Goal: Information Seeking & Learning: Learn about a topic

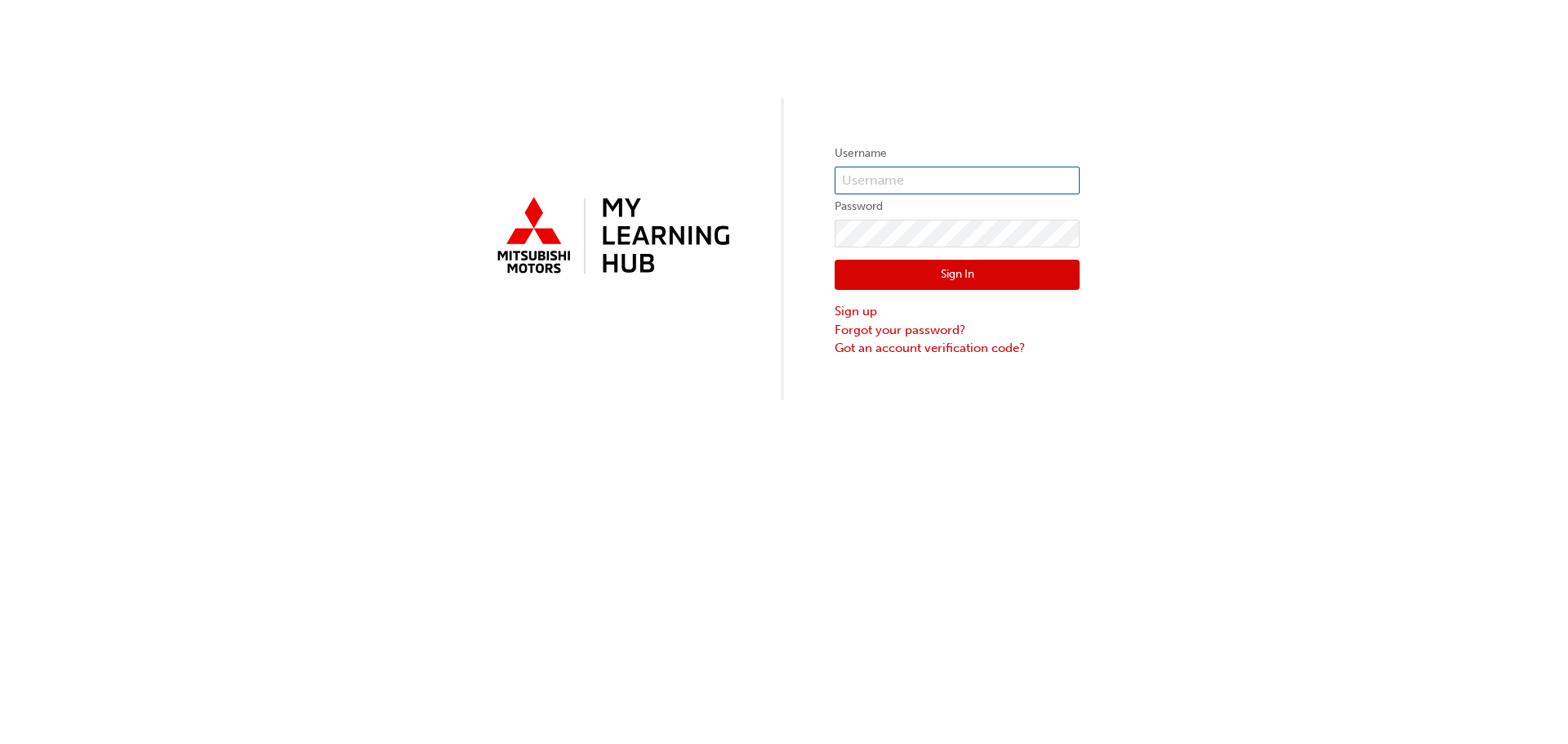
type input "0007080415"
click at [873, 274] on button "Sign In" at bounding box center [958, 275] width 245 height 31
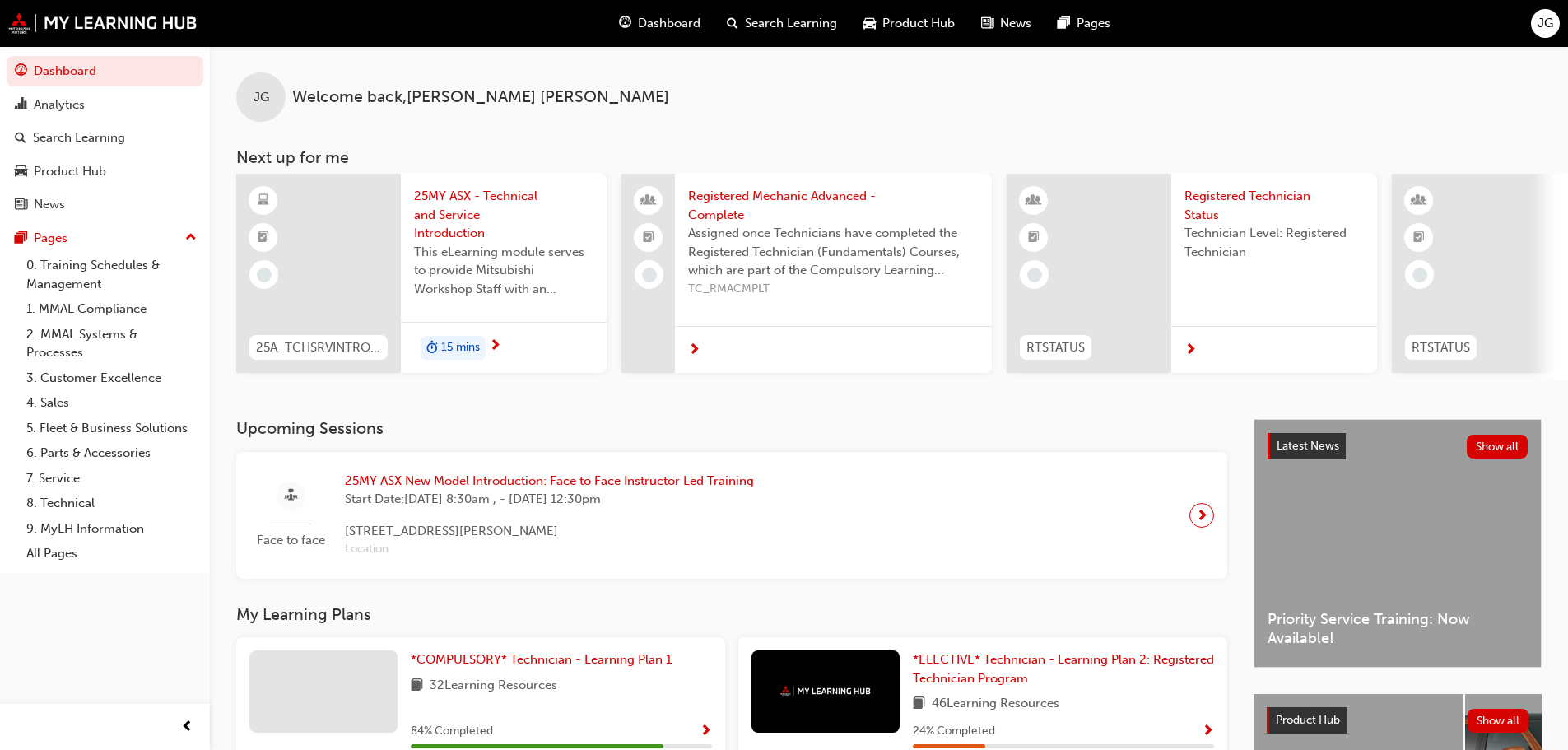
click at [476, 216] on span "25MY ASX - Technical and Service Introduction" at bounding box center [503, 215] width 179 height 56
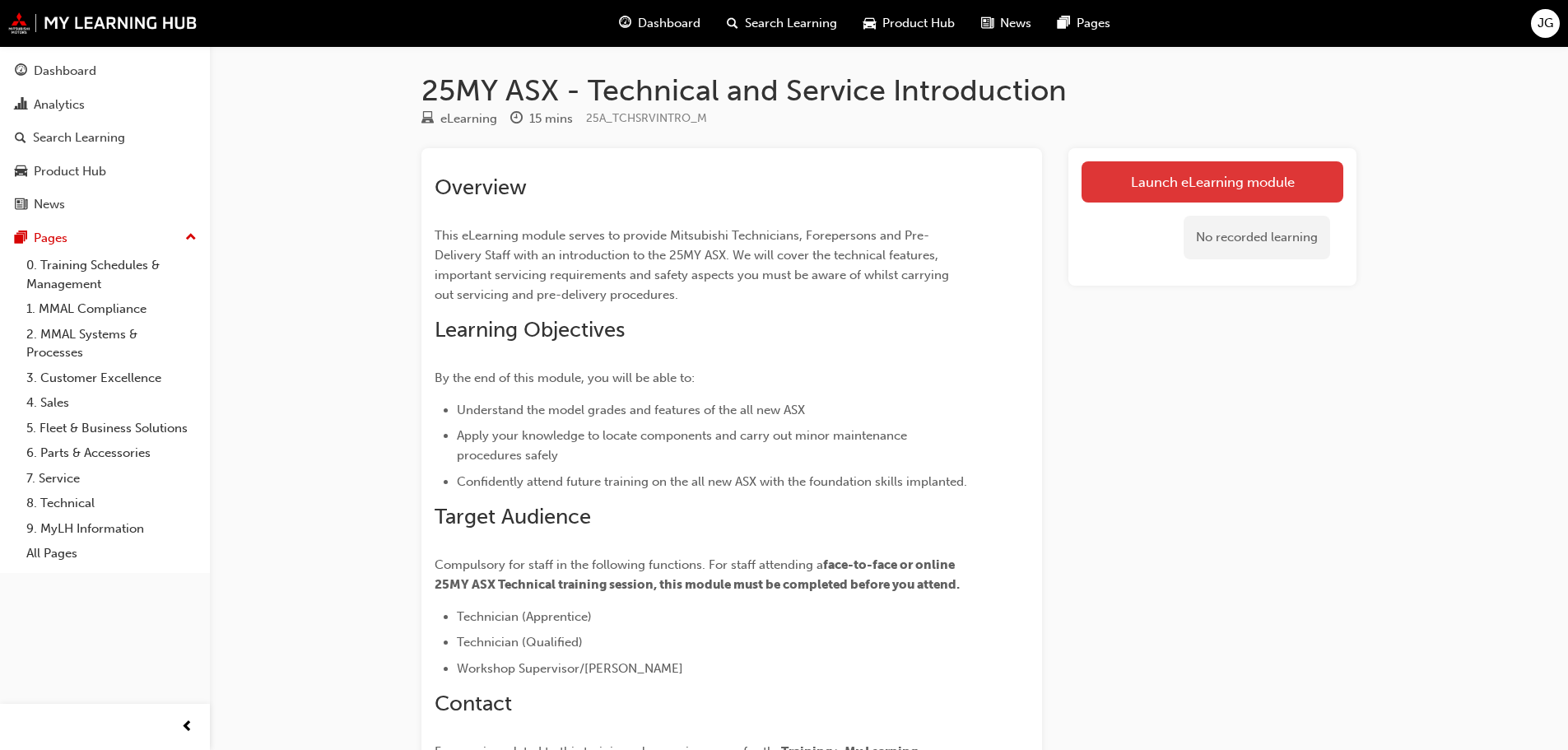
click at [1142, 194] on link "Launch eLearning module" at bounding box center [1213, 183] width 262 height 42
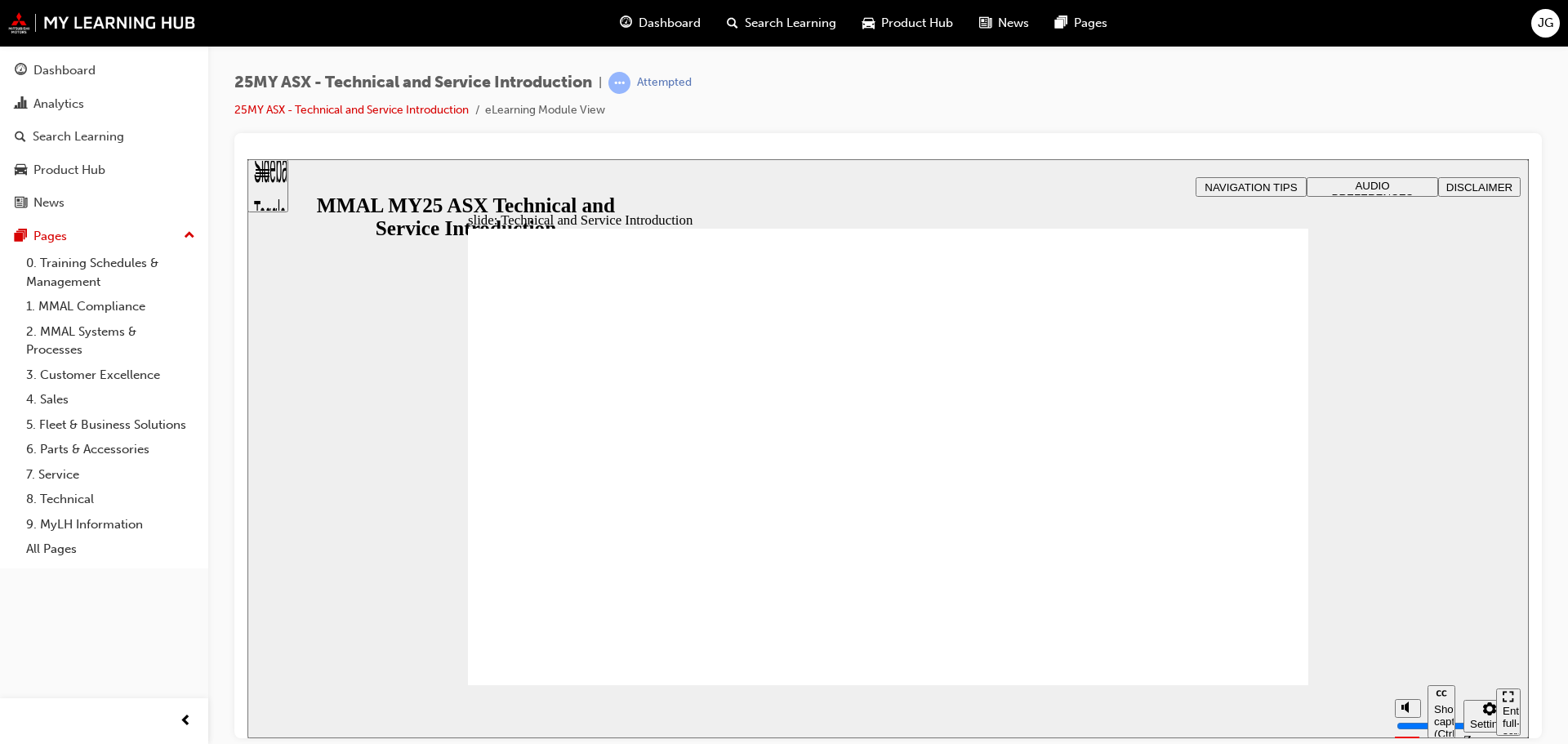
click at [1506, 704] on div "Enter full-screen (Ctrl+Alt+F)" at bounding box center [1508, 728] width 11 height 49
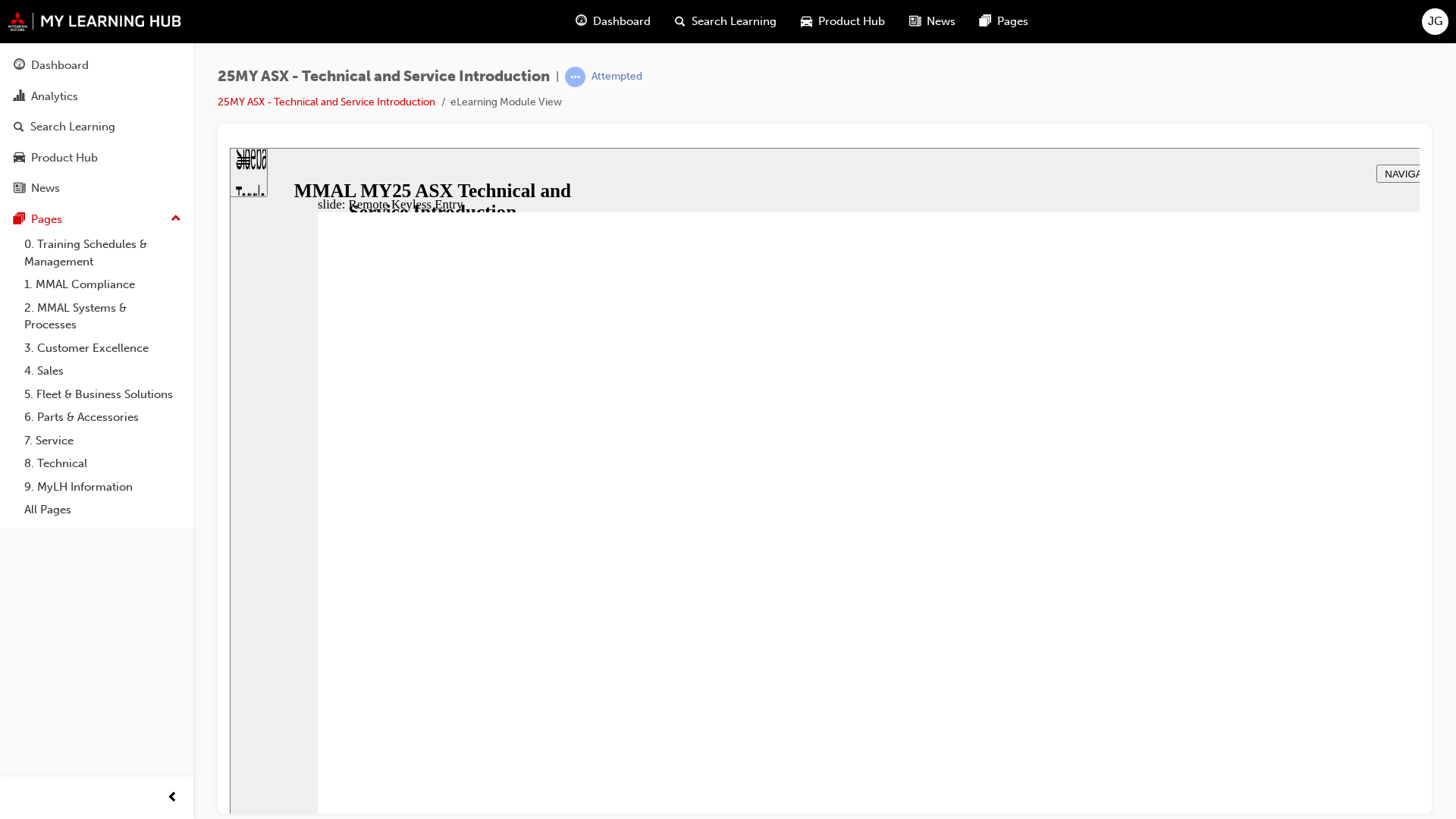
drag, startPoint x: 1264, startPoint y: 822, endPoint x: 1286, endPoint y: 817, distance: 22.6
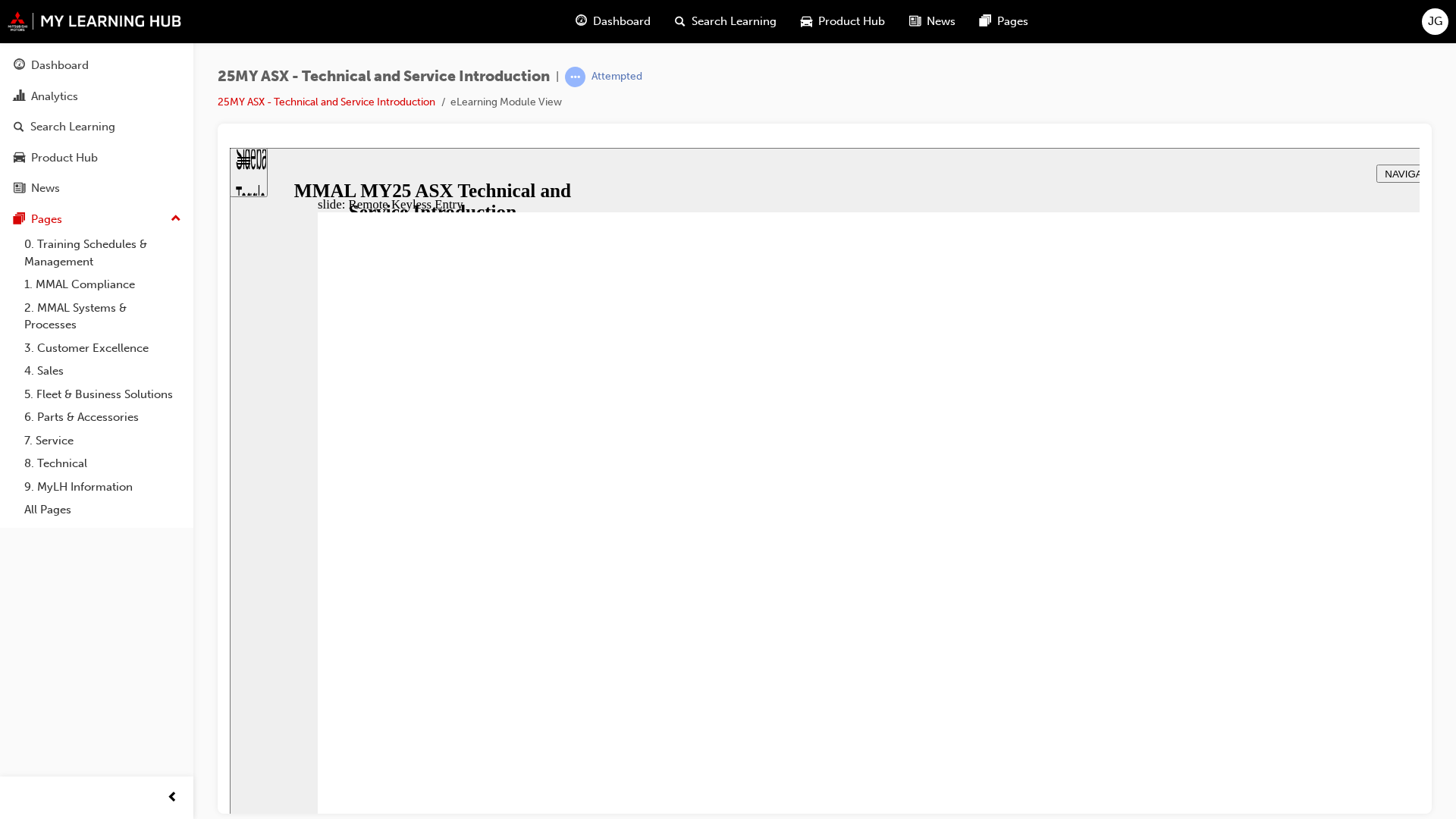
type input "21"
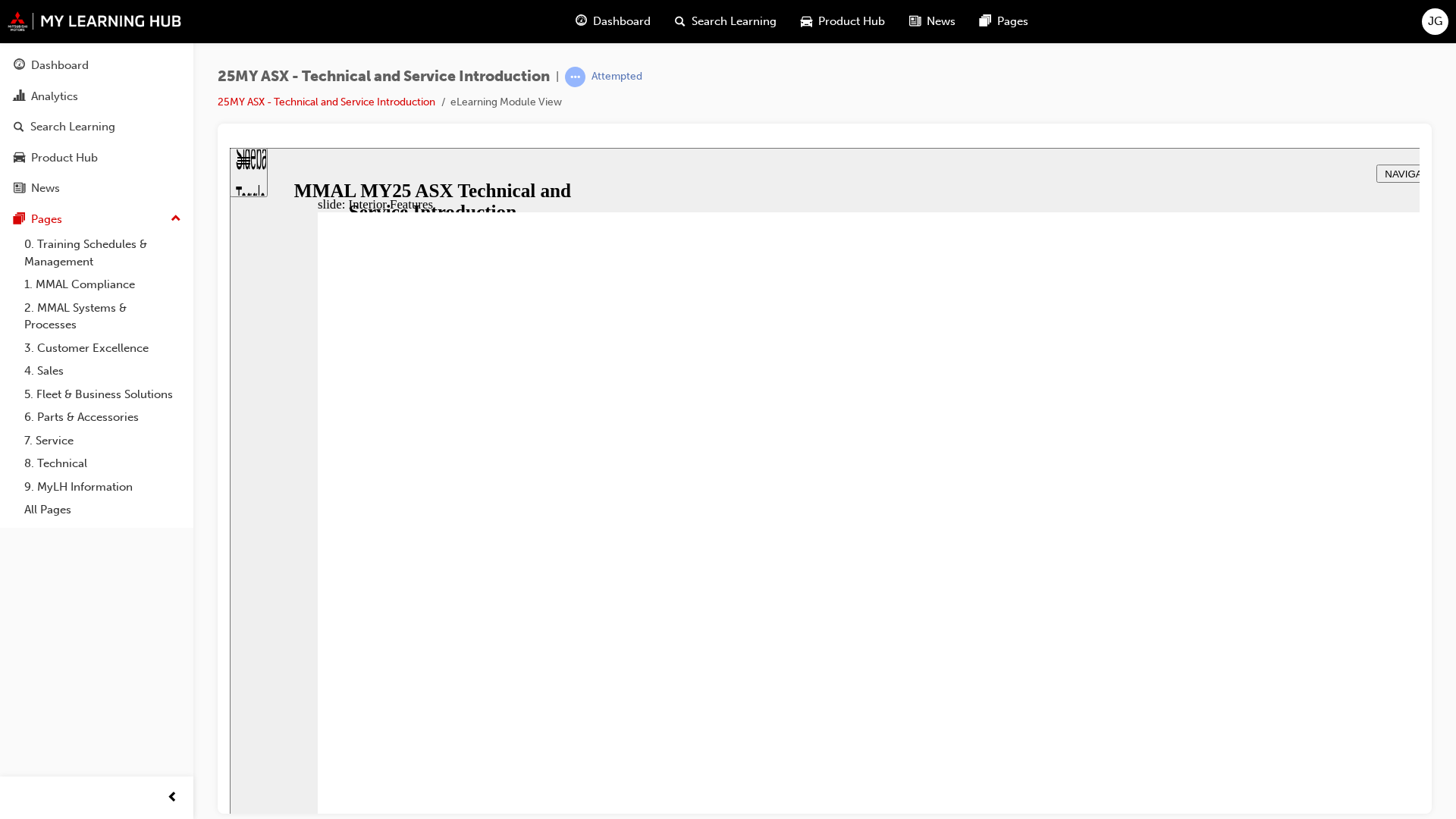
type input "17"
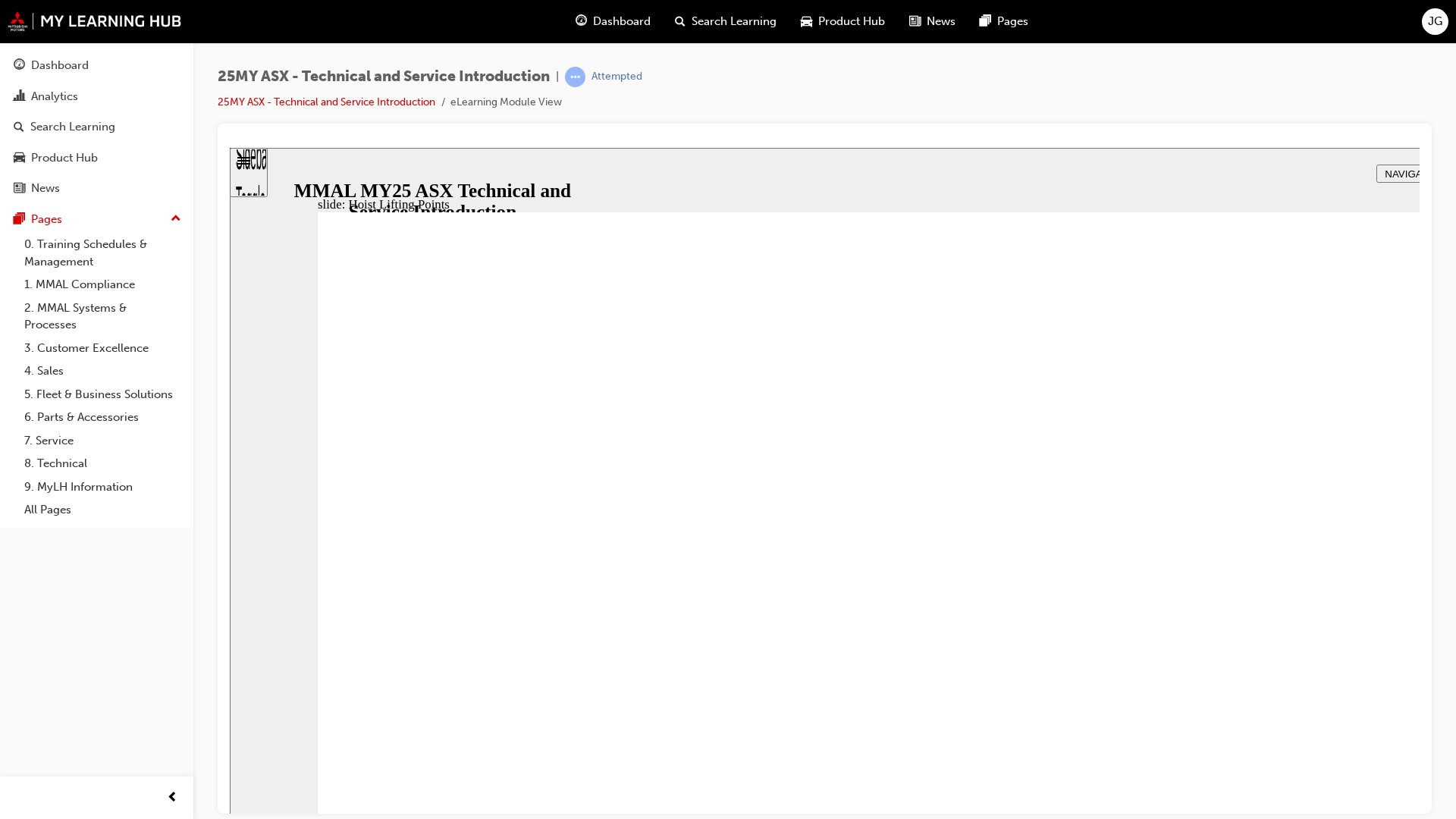
drag, startPoint x: 1316, startPoint y: 793, endPoint x: 1114, endPoint y: 606, distance: 275.3
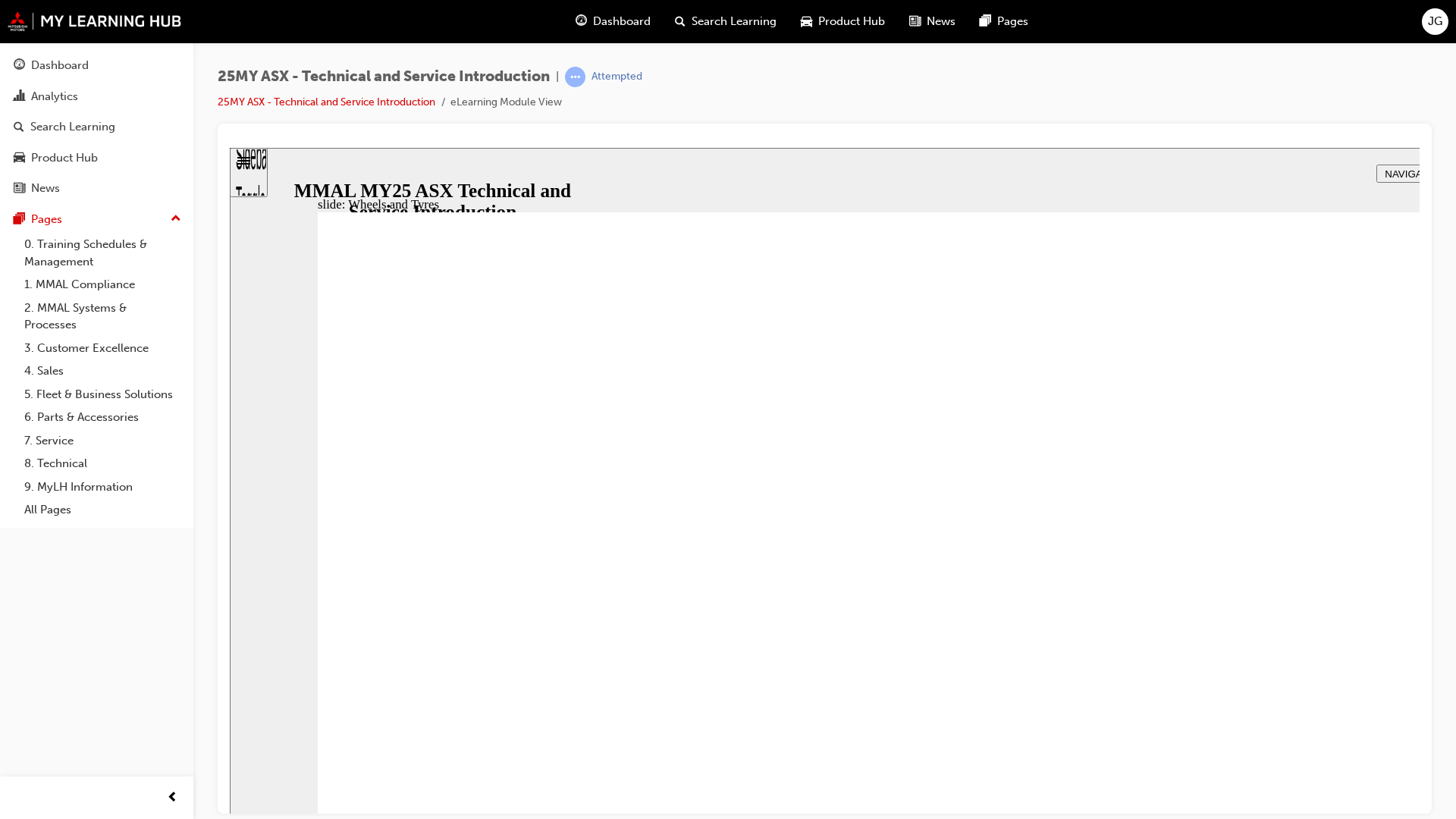
drag, startPoint x: 1557, startPoint y: 321, endPoint x: 1627, endPoint y: 257, distance: 94.8
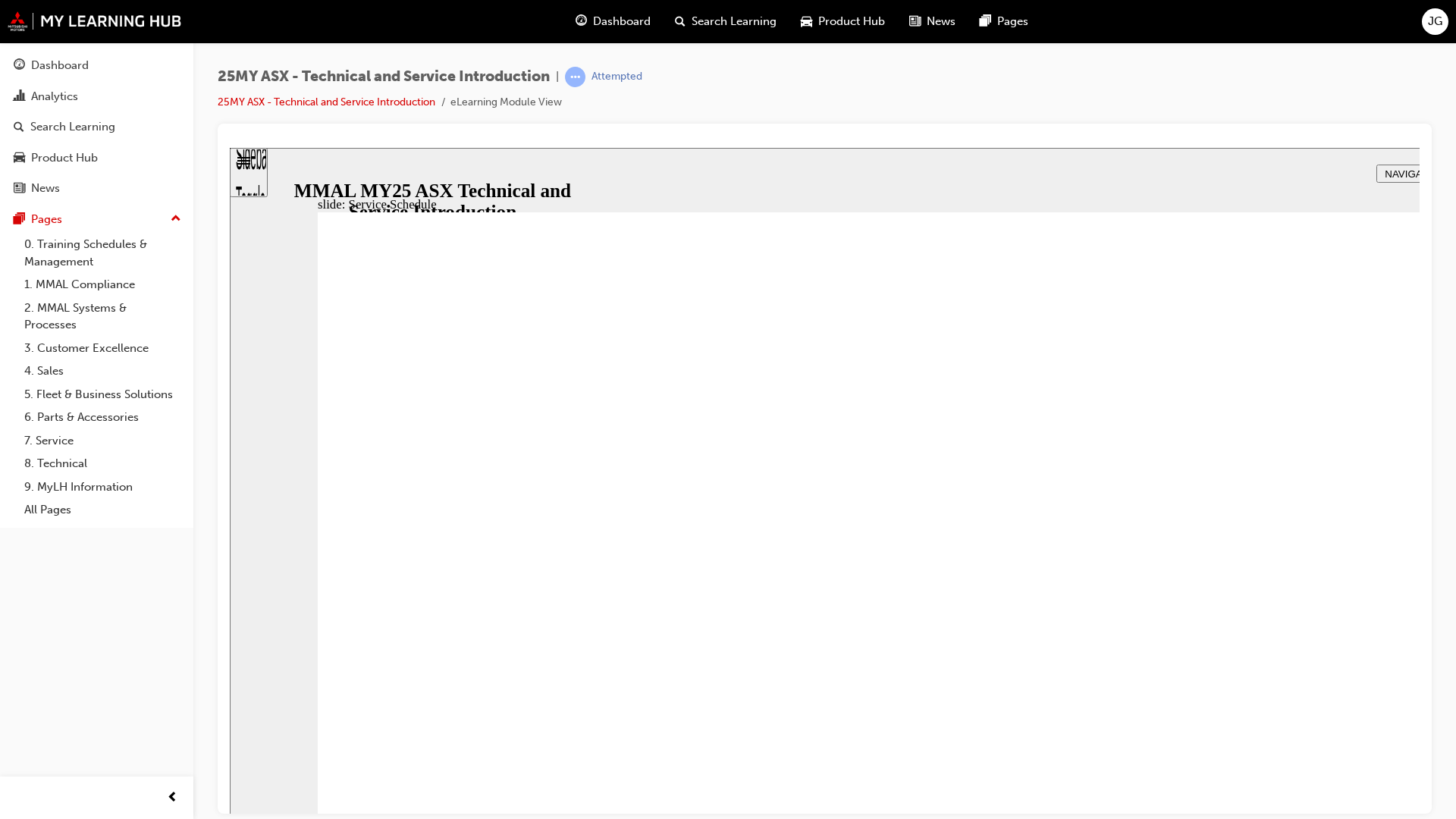
radio input "true"
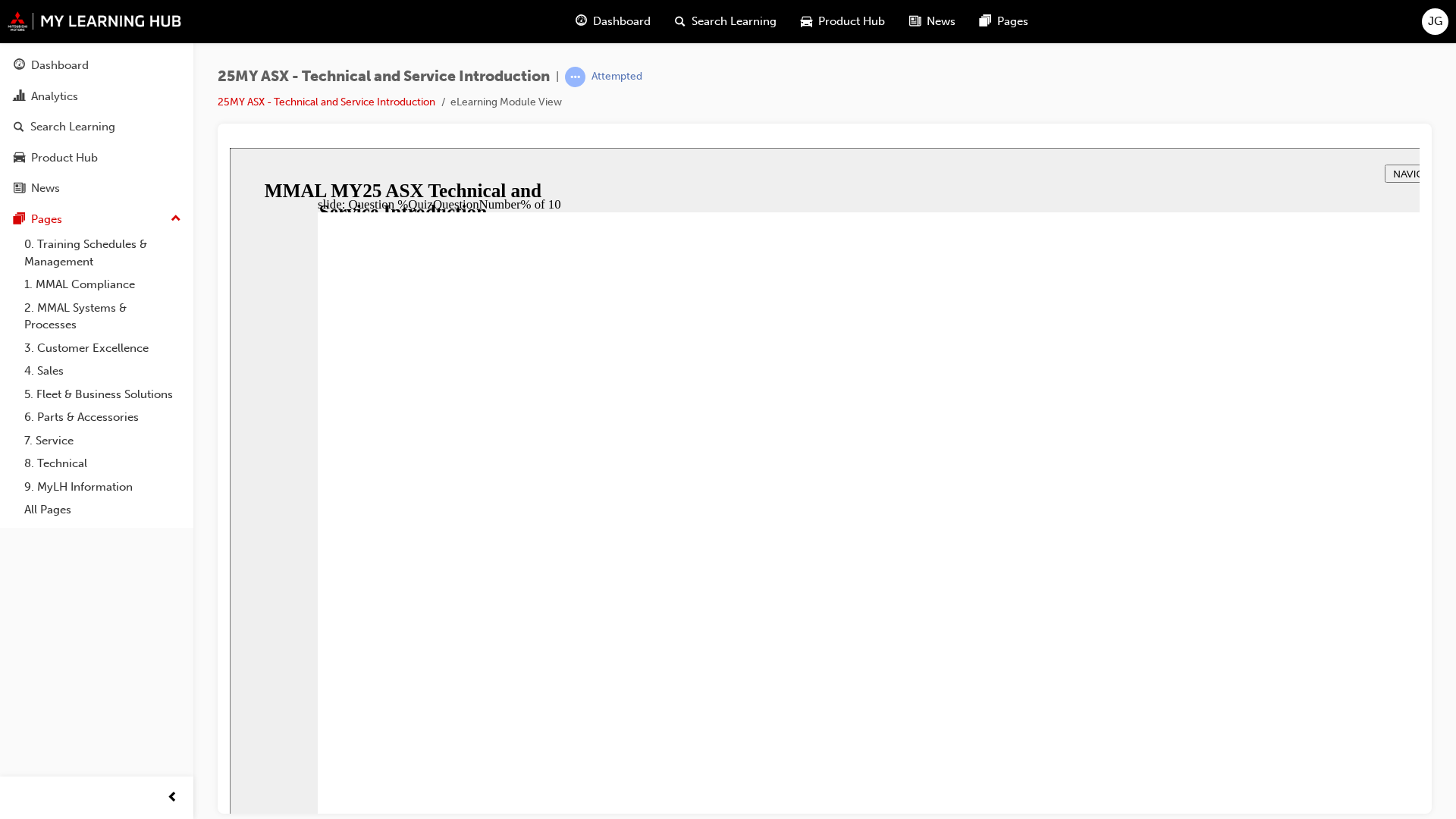
radio input "true"
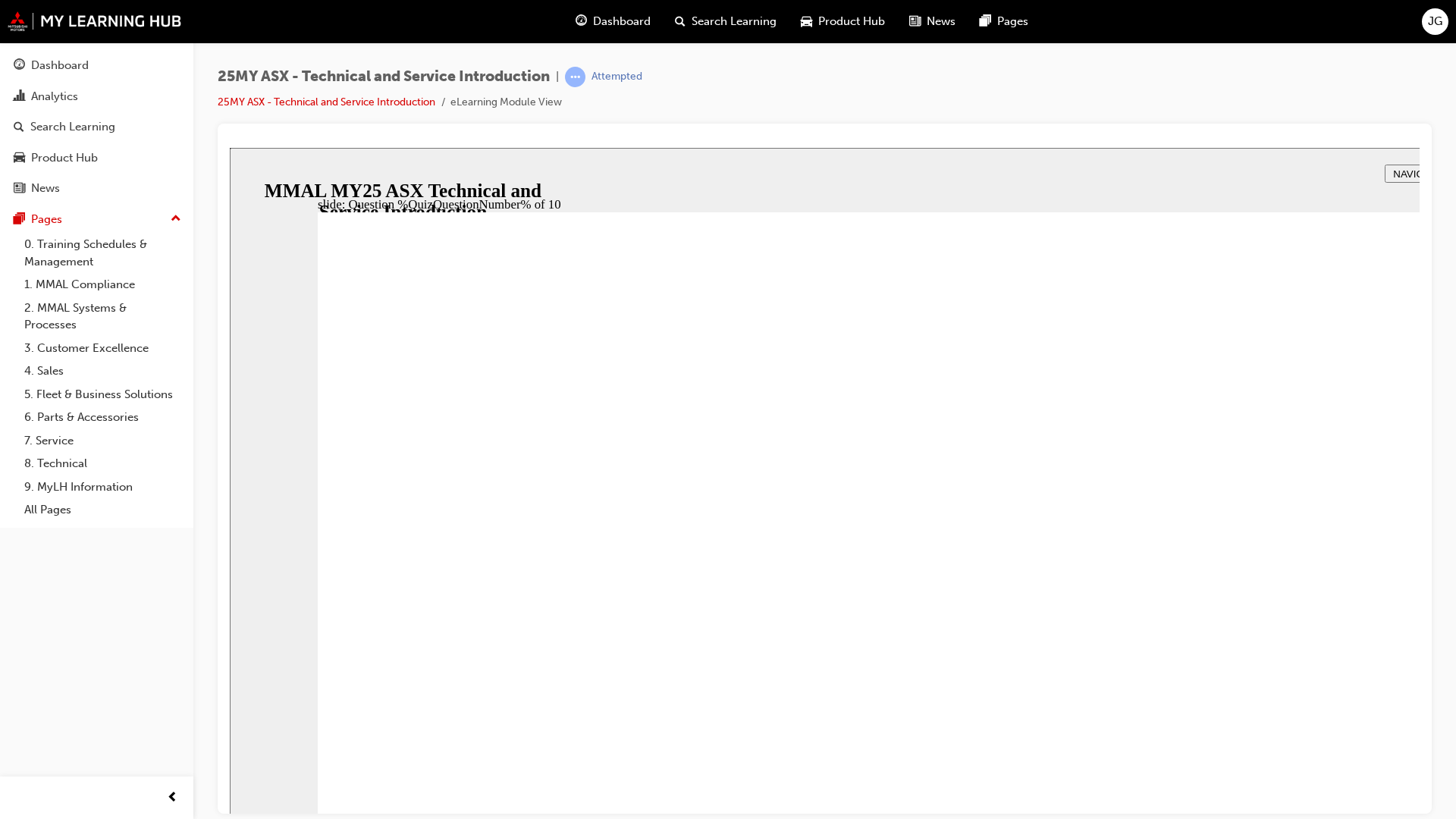
radio input "true"
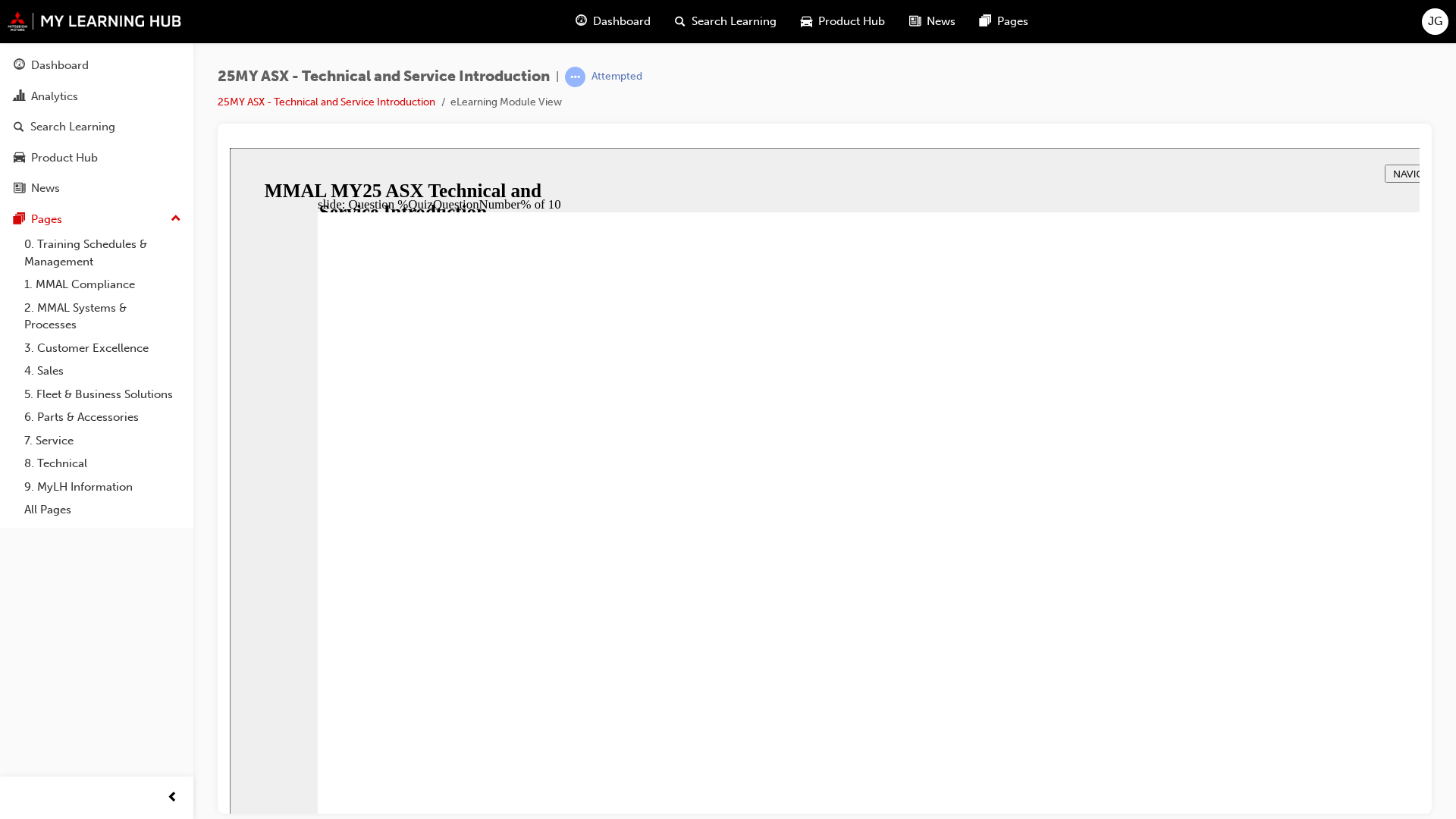
radio input "true"
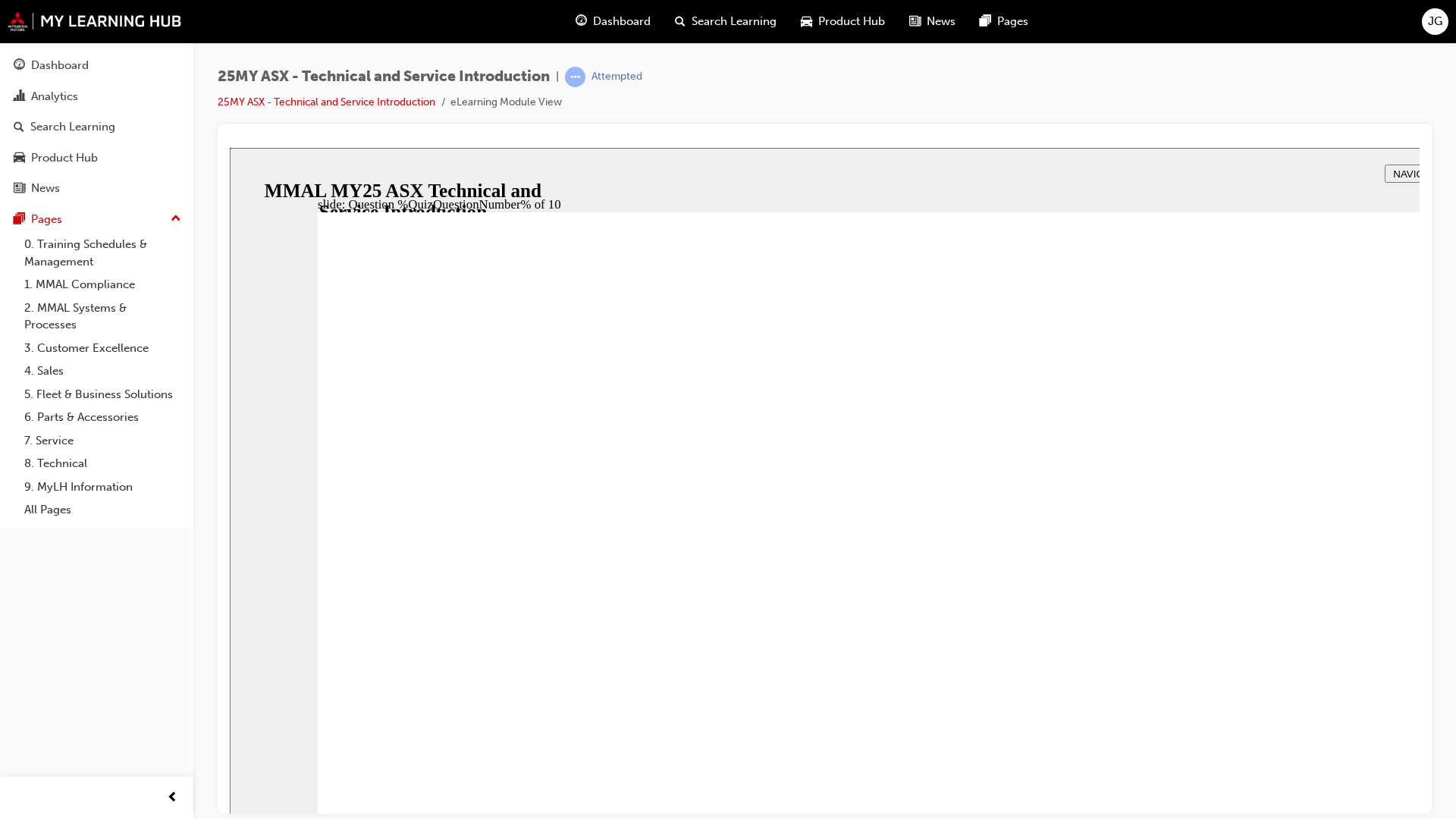
radio input "true"
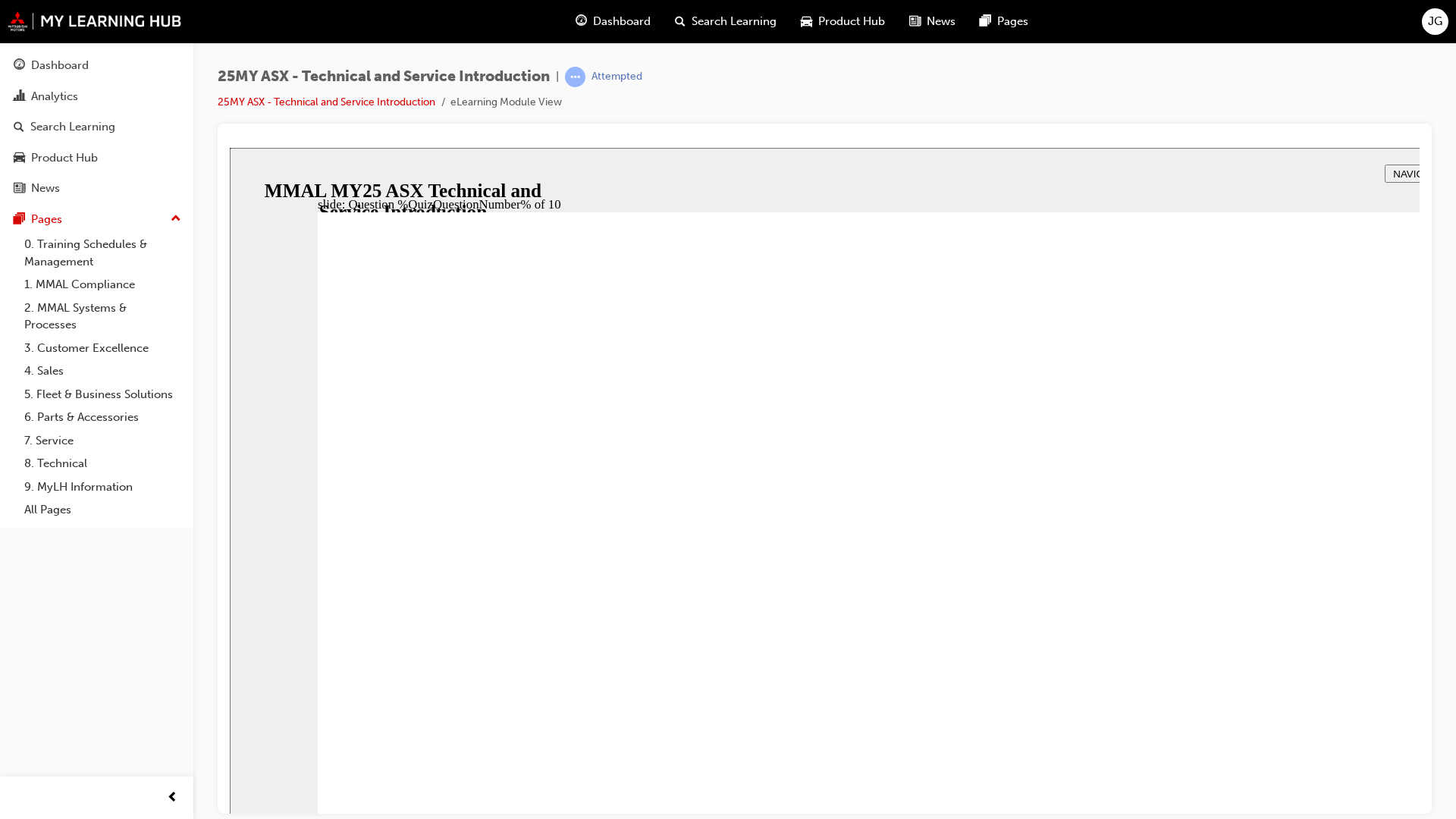
radio input "true"
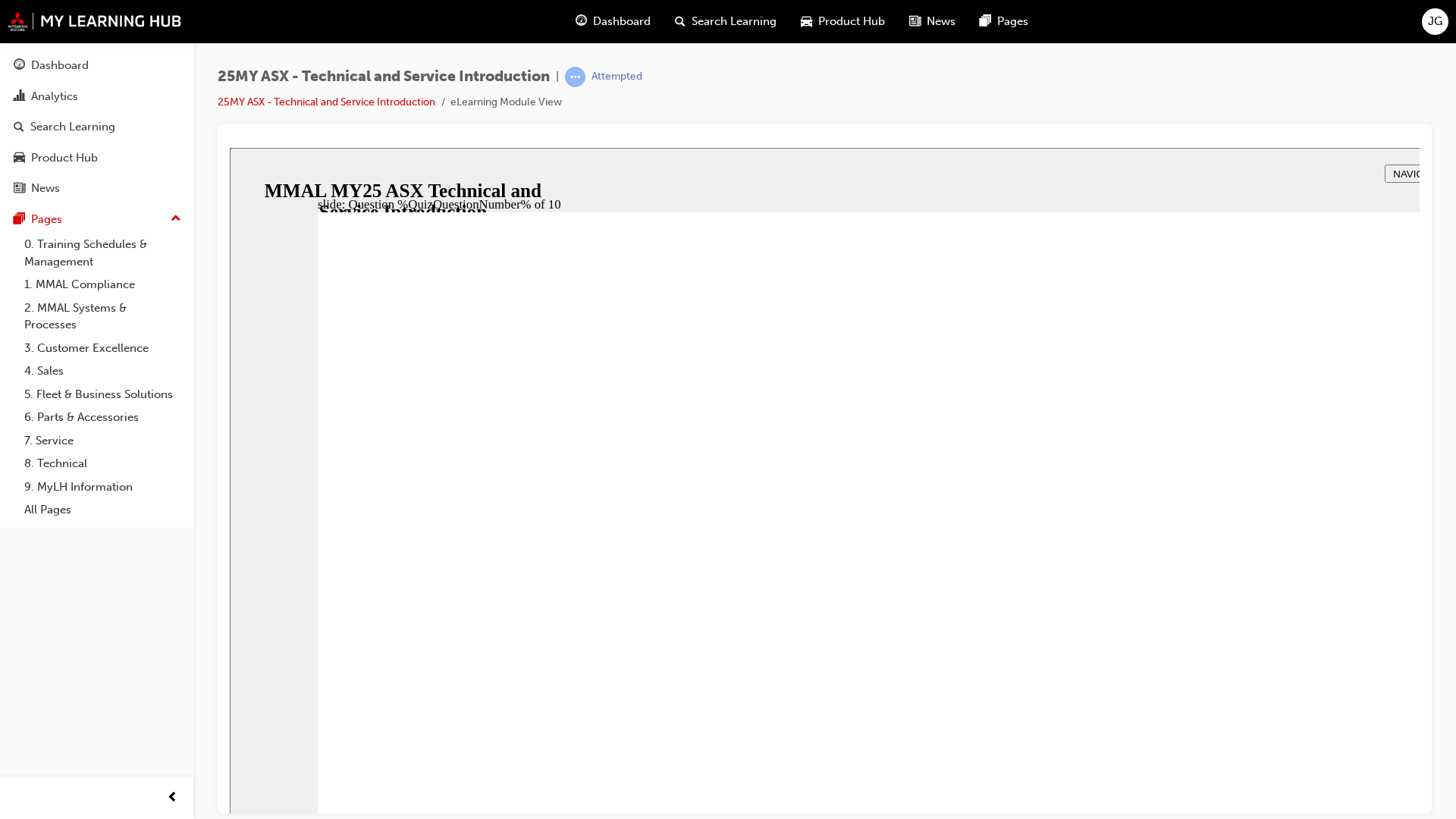
radio input "true"
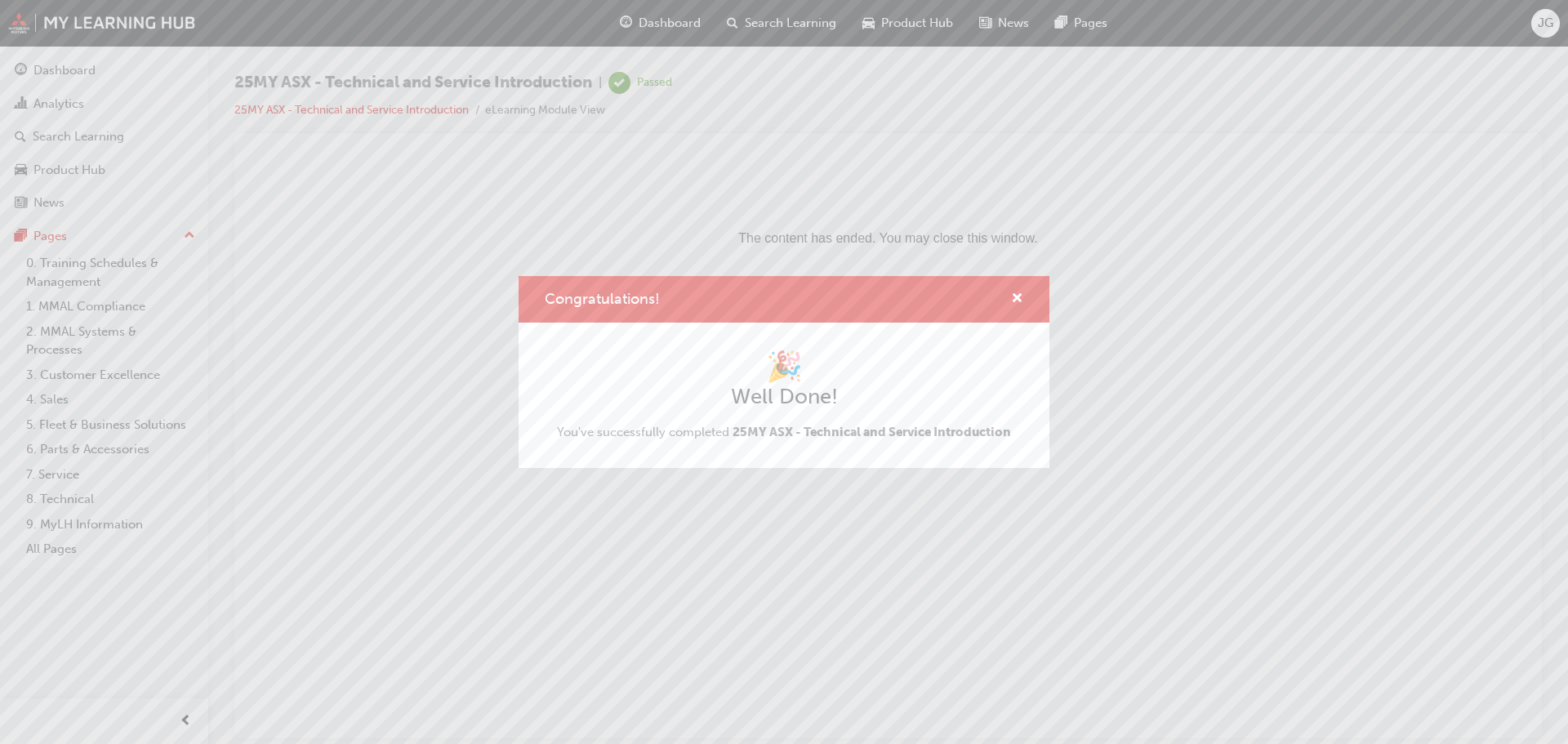
click at [1026, 301] on div "Congratulations!" at bounding box center [784, 299] width 531 height 46
click at [1020, 308] on button "Congratulations!" at bounding box center [1017, 299] width 12 height 21
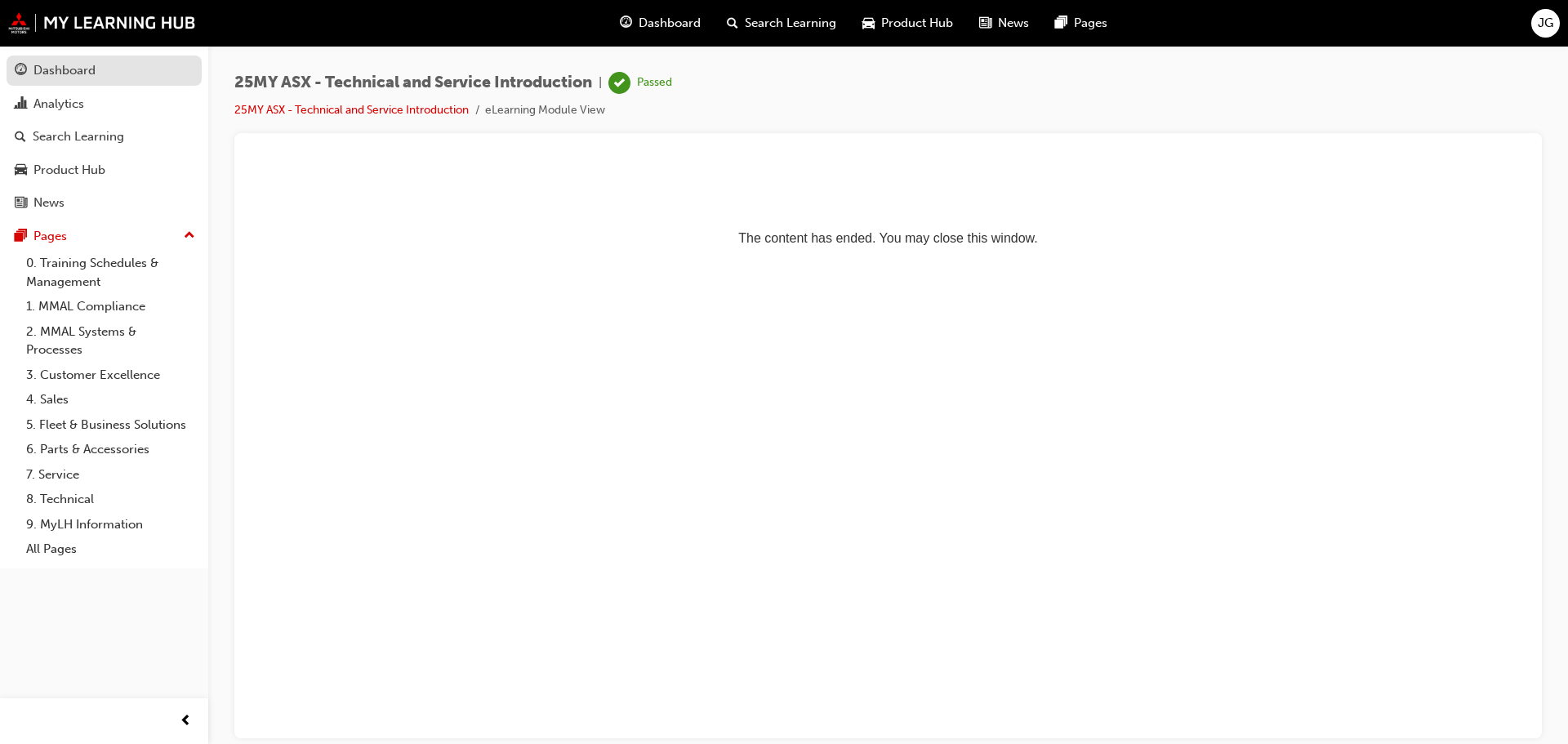
click at [75, 78] on div "Dashboard" at bounding box center [64, 70] width 62 height 19
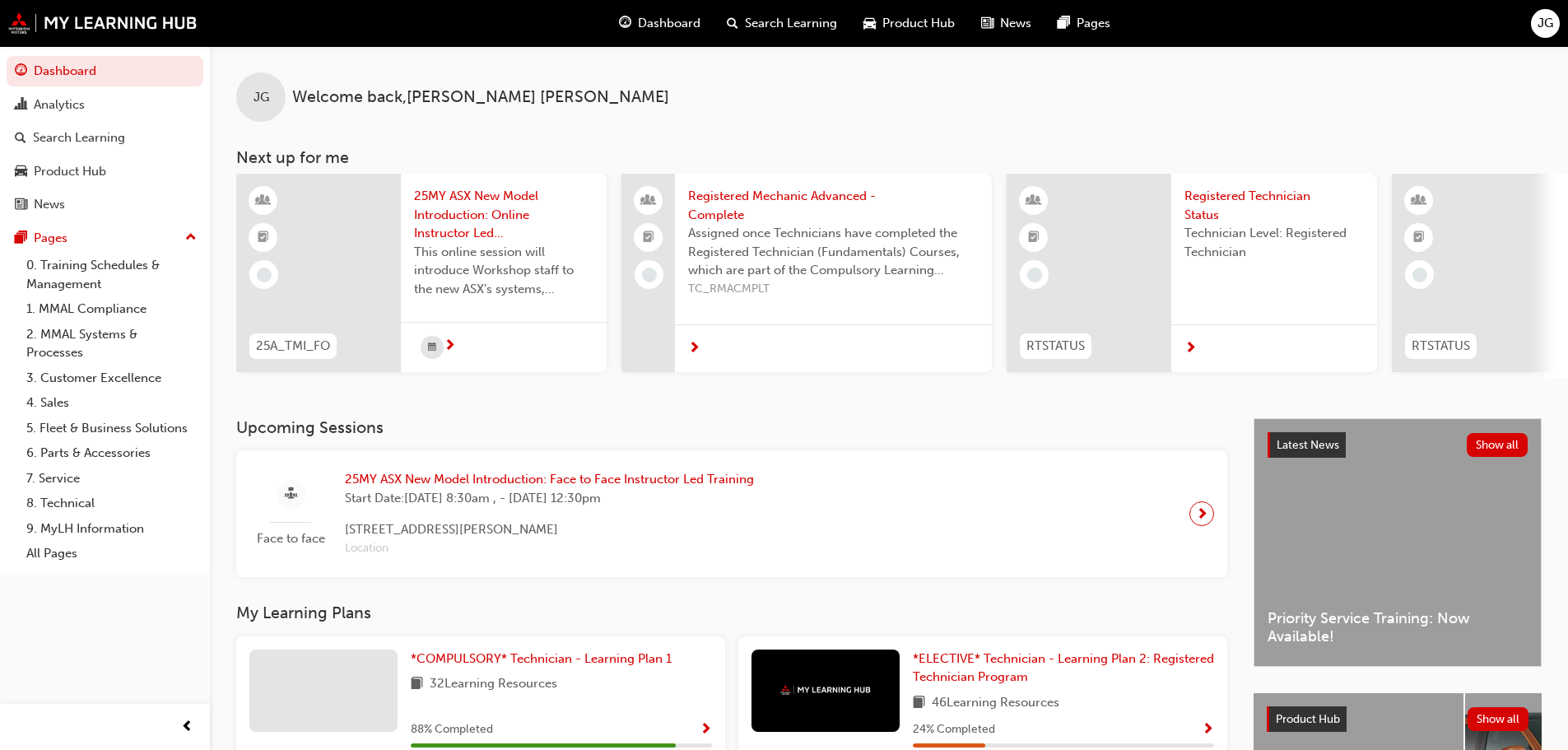
click at [465, 489] on span "25MY ASX New Model Introduction: Face to Face Instructor Led Training" at bounding box center [549, 479] width 409 height 19
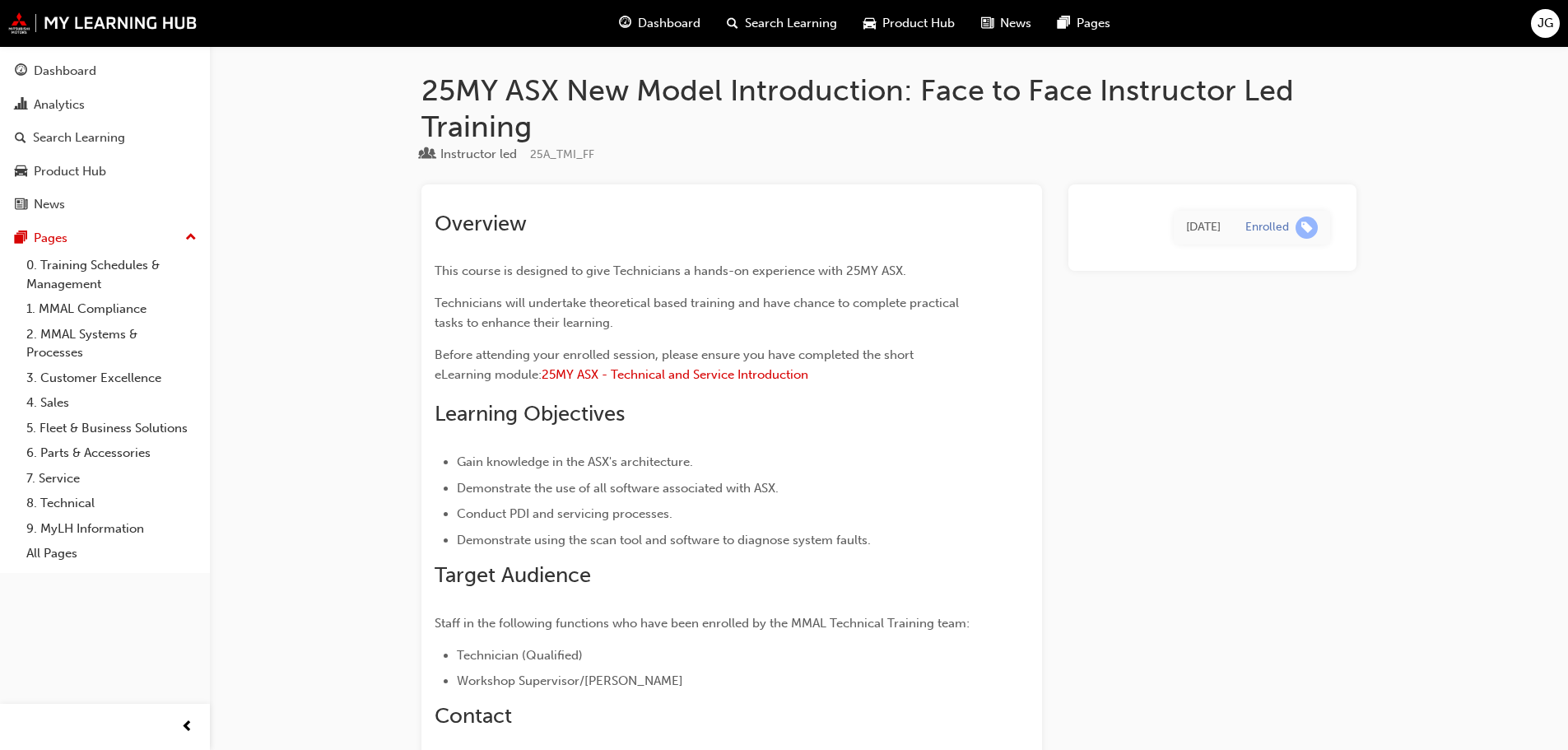
click at [74, 51] on div "Dashboard Analytics Search Learning Product Hub News Pages Pages 0. Training Sc…" at bounding box center [105, 309] width 210 height 527
click at [59, 64] on div "Dashboard" at bounding box center [65, 71] width 62 height 19
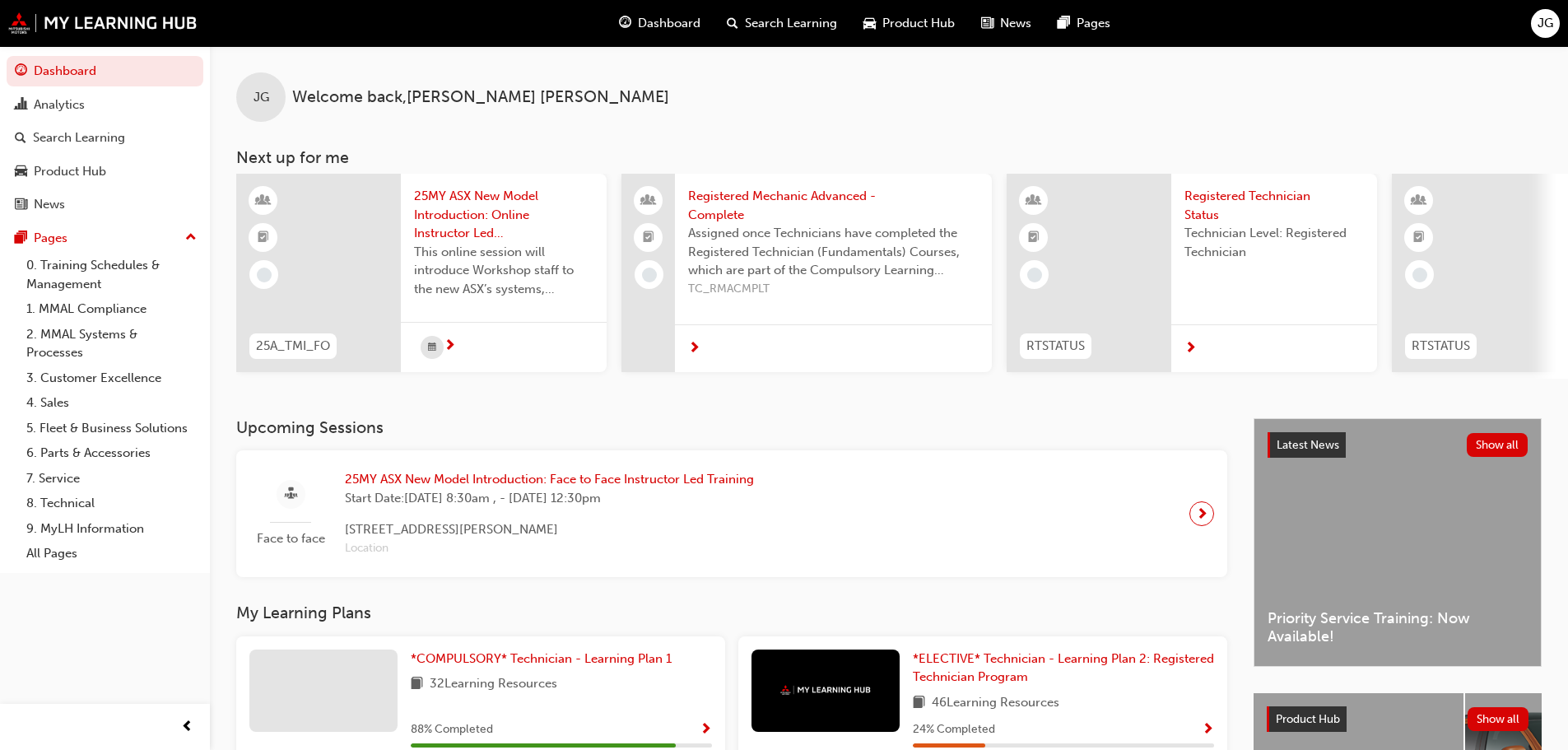
click at [488, 212] on span "25MY ASX New Model Introduction: Online Instructor Led Training" at bounding box center [503, 215] width 179 height 56
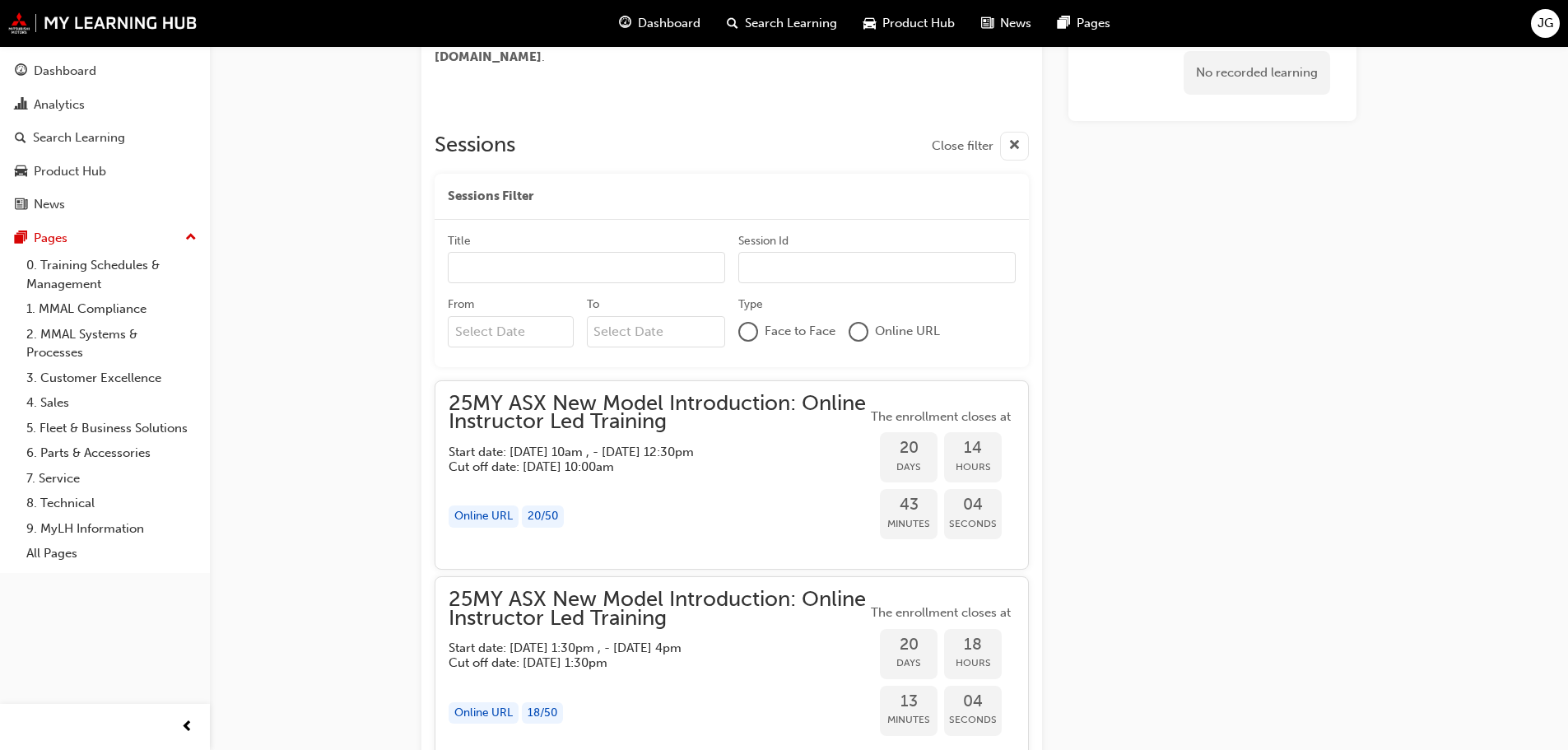
scroll to position [802, 0]
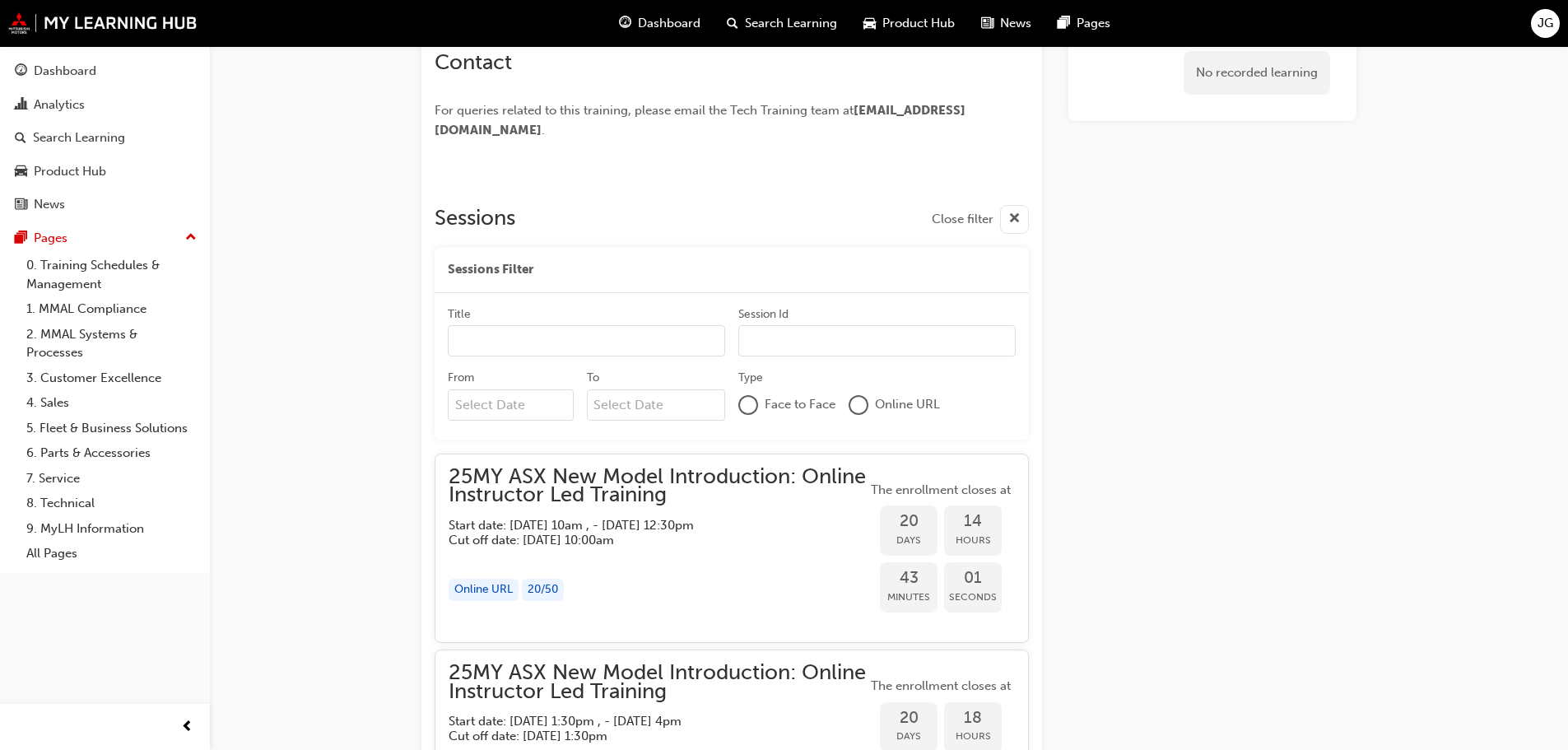
drag, startPoint x: 397, startPoint y: 267, endPoint x: 303, endPoint y: 249, distance: 95.7
click at [303, 249] on div "25MY ASX New Model Introduction: Online Instructor Led Training Instructor led …" at bounding box center [784, 718] width 1568 height 2875
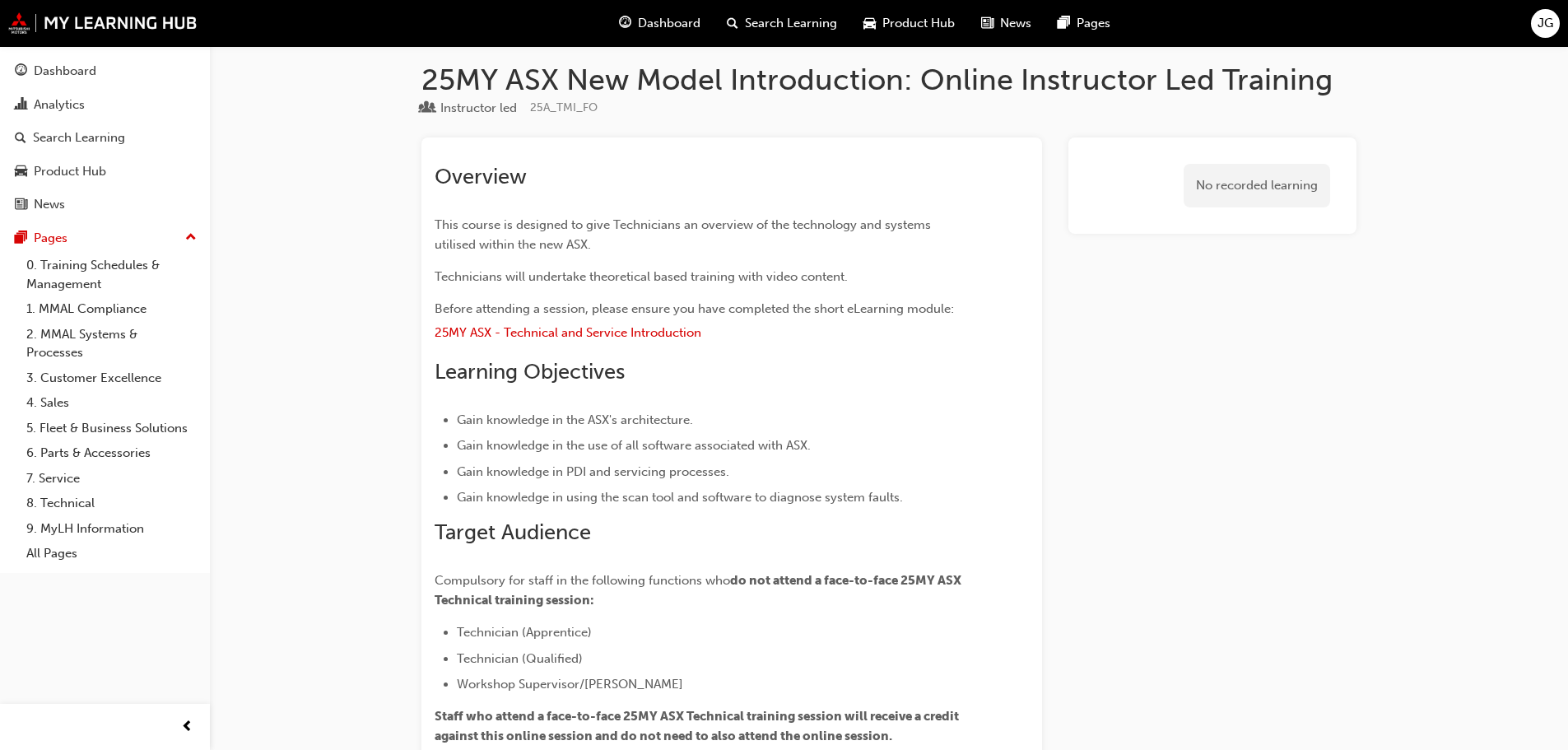
scroll to position [0, 0]
